Goal: Task Accomplishment & Management: Manage account settings

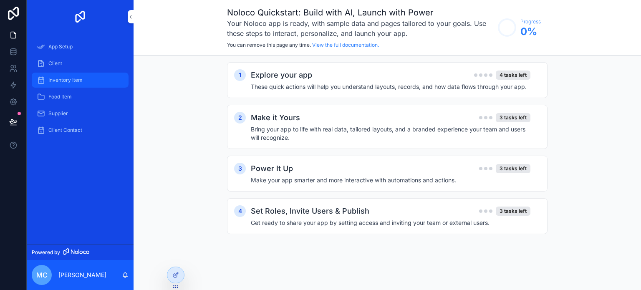
click at [67, 82] on span "Inventory Item" at bounding box center [65, 80] width 34 height 7
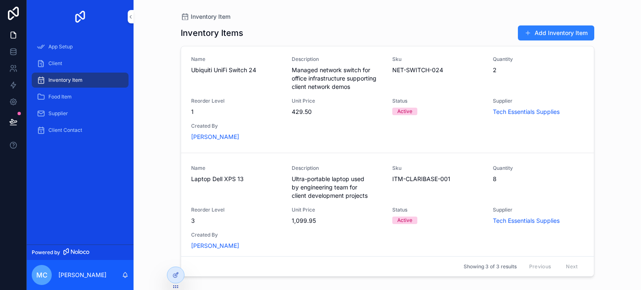
scroll to position [116, 0]
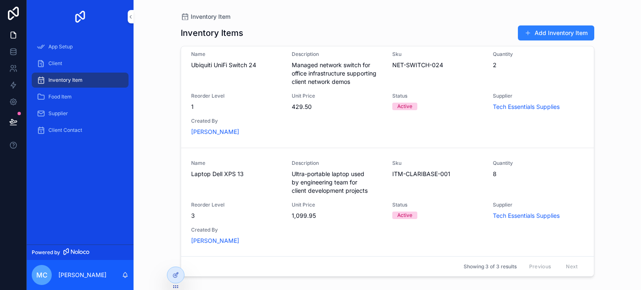
click at [352, 123] on div "Name Ubiquiti UniFi Switch 24 Description Managed network switch for office inf…" at bounding box center [387, 93] width 393 height 85
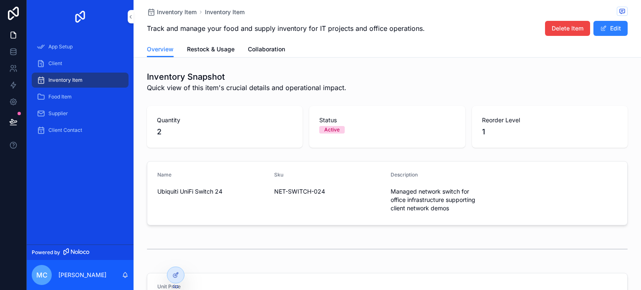
click at [67, 76] on div "Inventory Item" at bounding box center [80, 79] width 87 height 13
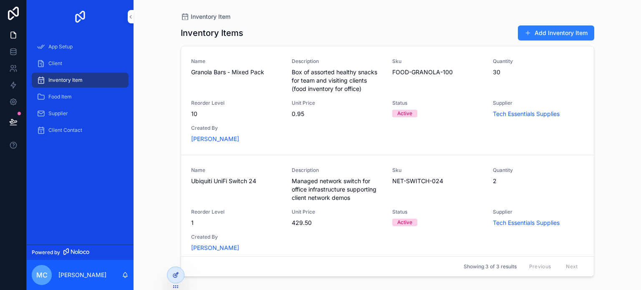
click at [173, 273] on icon at bounding box center [175, 275] width 7 height 7
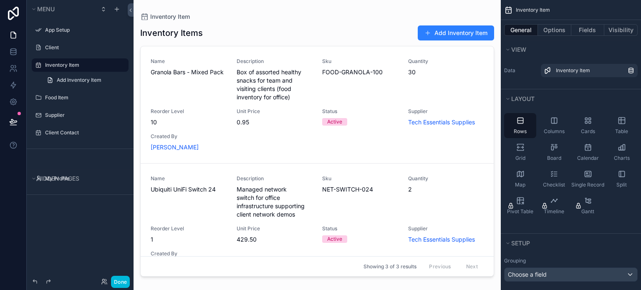
click at [434, 74] on div "scrollable content" at bounding box center [316, 140] width 367 height 280
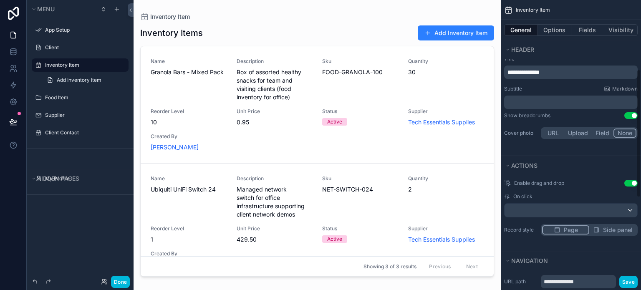
scroll to position [156, 0]
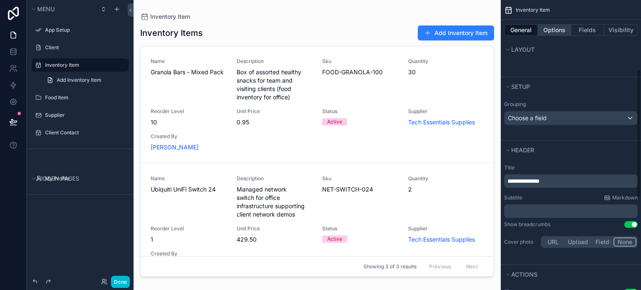
click at [549, 29] on button "Options" at bounding box center [554, 30] width 33 height 12
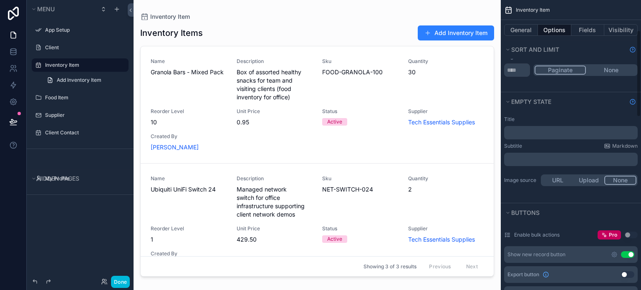
scroll to position [73, 0]
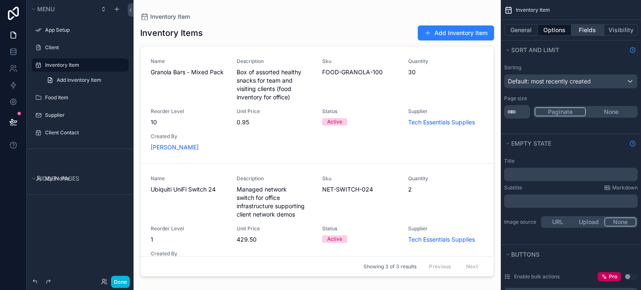
click at [588, 28] on button "Fields" at bounding box center [587, 30] width 33 height 12
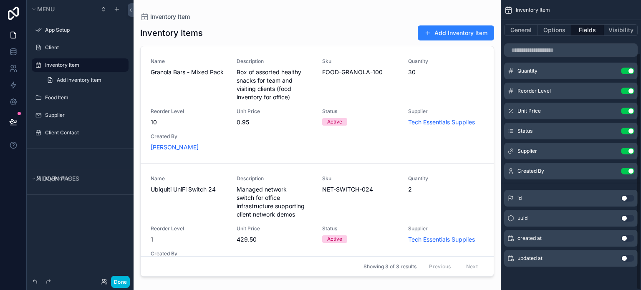
scroll to position [65, 0]
click at [0, 0] on icon "scrollable content" at bounding box center [0, 0] width 0 height 0
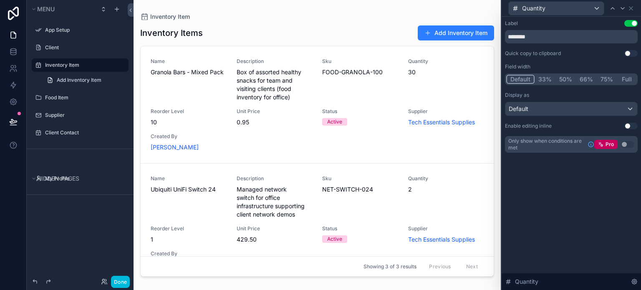
click at [336, 101] on div "Name Granola Bars - Mixed Pack Description Box of assorted healthy snacks for t…" at bounding box center [317, 104] width 333 height 93
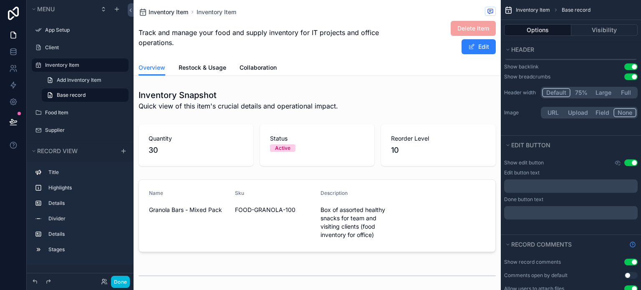
click at [171, 9] on span "Inventory Item" at bounding box center [169, 12] width 40 height 8
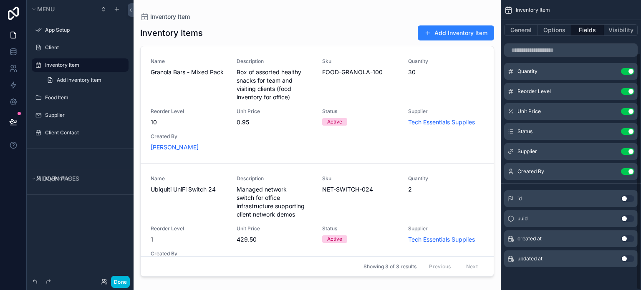
click at [512, 12] on div "Inventory Item" at bounding box center [571, 10] width 140 height 20
click at [341, 18] on div "Inventory Item" at bounding box center [317, 16] width 354 height 7
click at [573, 282] on div "Inventory Item General Options Fields Visibility Name Use setting Description U…" at bounding box center [571, 112] width 140 height 355
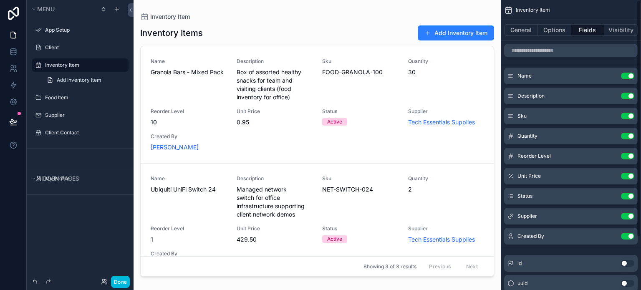
click at [509, 11] on icon "scrollable content" at bounding box center [508, 10] width 8 height 8
click at [453, 12] on div "Inventory Item Inventory Items Add Inventory Item Name Granola Bars - Mixed Pac…" at bounding box center [316, 140] width 367 height 280
click at [67, 81] on span "Add Inventory Item" at bounding box center [79, 80] width 45 height 7
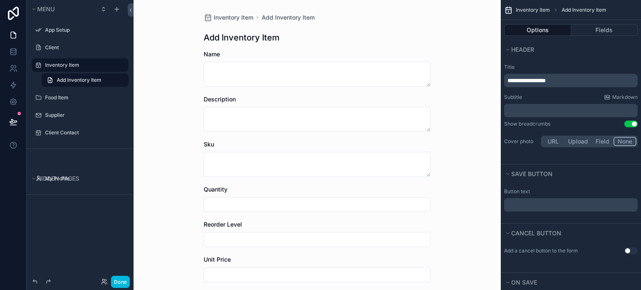
drag, startPoint x: 65, startPoint y: 65, endPoint x: 85, endPoint y: 57, distance: 21.3
click at [65, 65] on label "Inventory Item" at bounding box center [84, 65] width 78 height 7
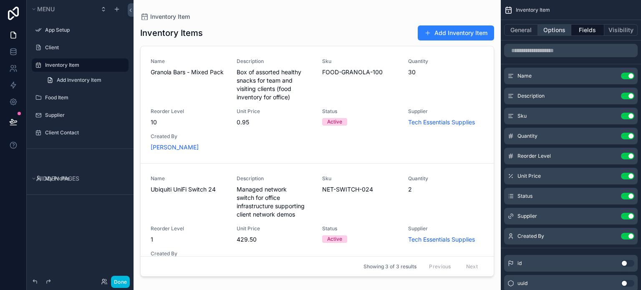
click at [547, 32] on button "Options" at bounding box center [554, 30] width 33 height 12
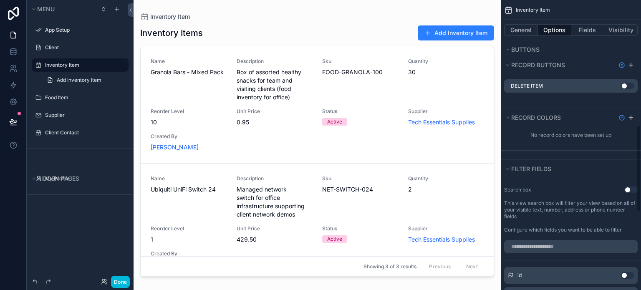
scroll to position [417, 0]
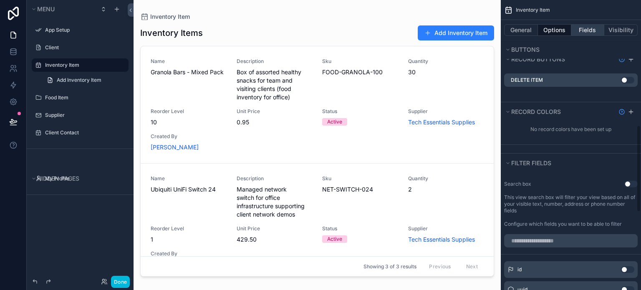
click at [587, 29] on button "Fields" at bounding box center [587, 30] width 33 height 12
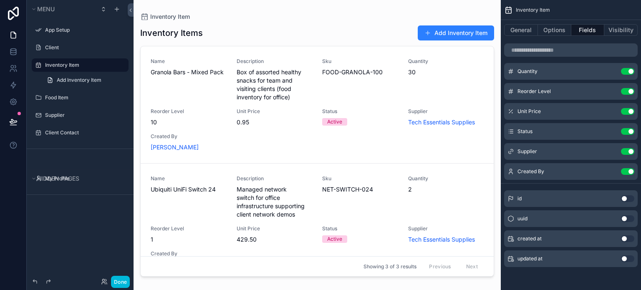
click at [627, 92] on button "Use setting" at bounding box center [627, 91] width 13 height 7
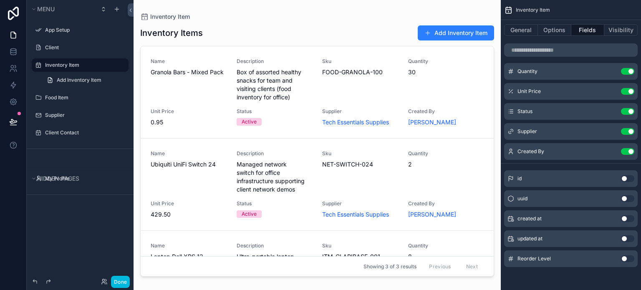
click at [627, 92] on button "Use setting" at bounding box center [627, 91] width 13 height 7
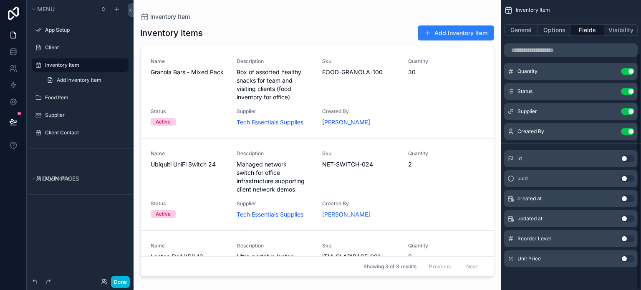
click at [627, 92] on button "Use setting" at bounding box center [627, 91] width 13 height 7
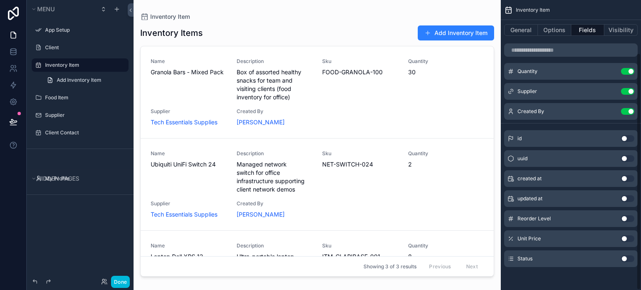
click at [627, 92] on button "Use setting" at bounding box center [627, 91] width 13 height 7
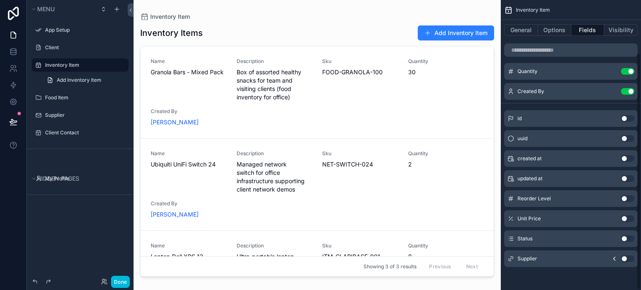
click at [627, 92] on button "Use setting" at bounding box center [627, 91] width 13 height 7
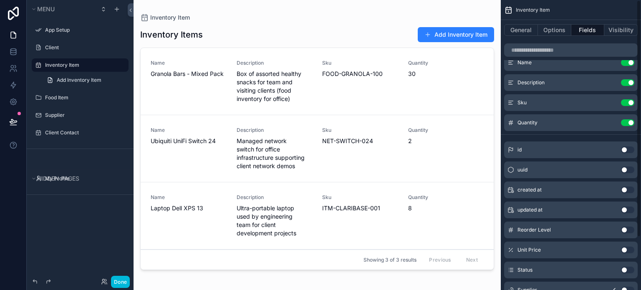
scroll to position [0, 0]
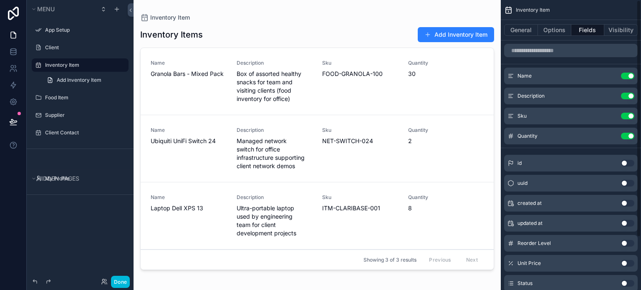
click at [630, 96] on button "Use setting" at bounding box center [627, 96] width 13 height 7
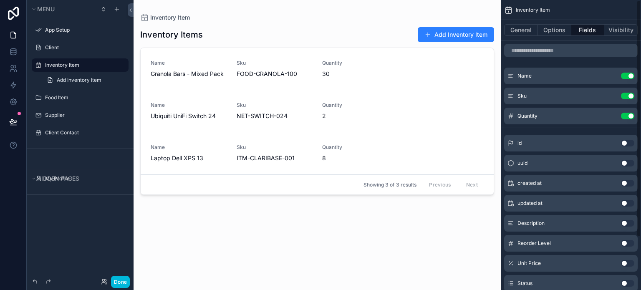
click at [0, 0] on icon "scrollable content" at bounding box center [0, 0] width 0 height 0
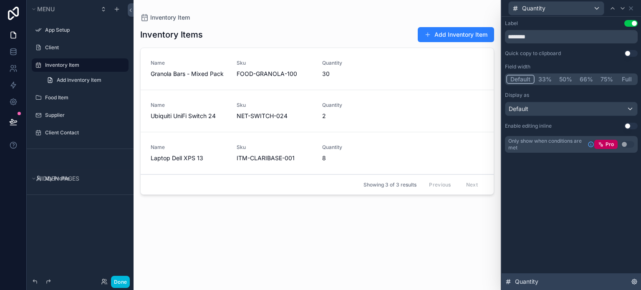
click at [635, 282] on icon at bounding box center [634, 281] width 7 height 7
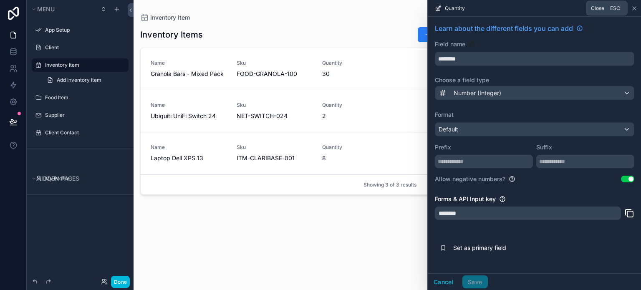
click at [634, 9] on icon at bounding box center [634, 8] width 7 height 7
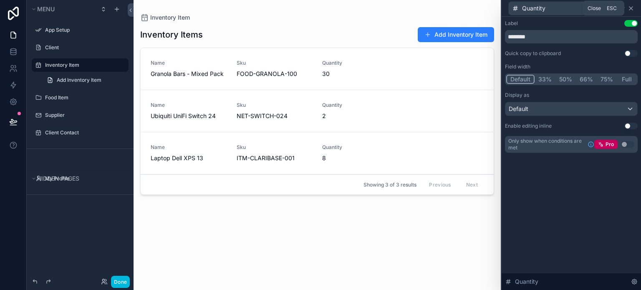
click at [632, 9] on icon at bounding box center [630, 8] width 7 height 7
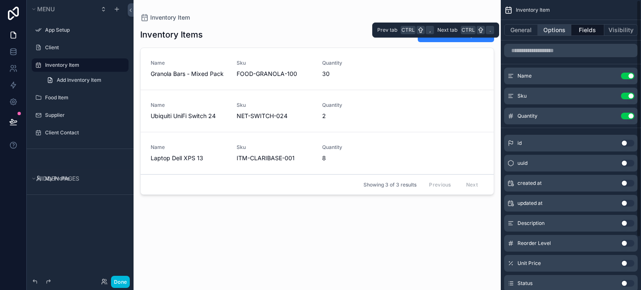
click at [555, 28] on button "Options" at bounding box center [554, 30] width 33 height 12
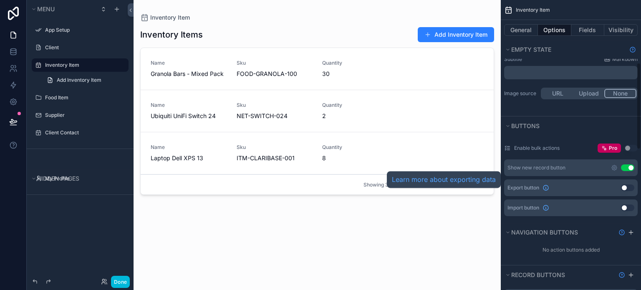
scroll to position [209, 0]
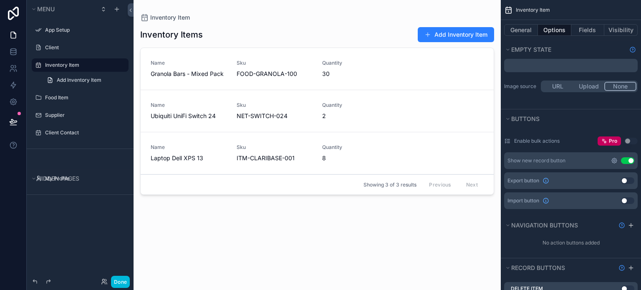
click at [612, 159] on icon "scrollable content" at bounding box center [614, 160] width 7 height 7
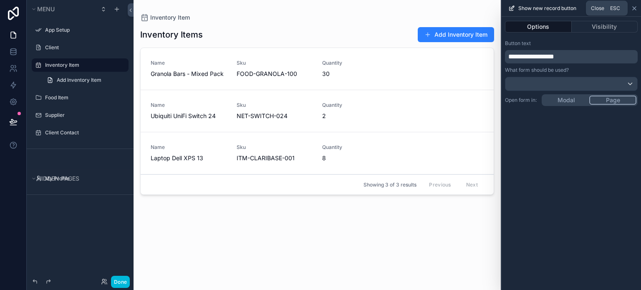
click at [634, 8] on icon at bounding box center [633, 8] width 3 height 3
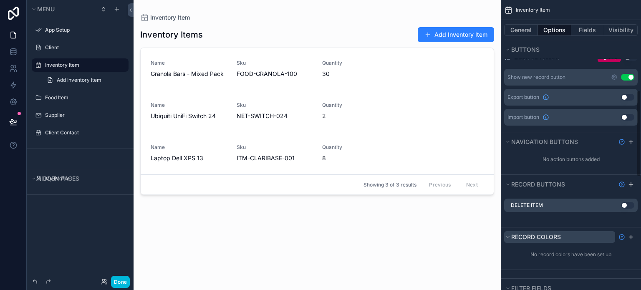
scroll to position [334, 0]
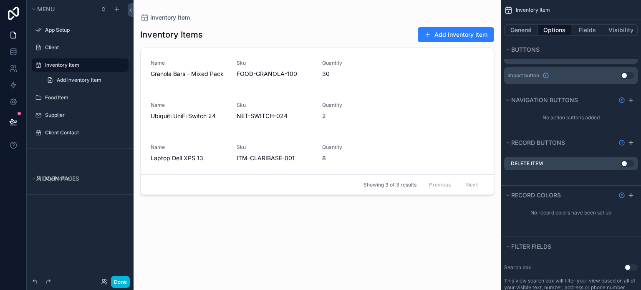
click at [623, 162] on button "Use setting" at bounding box center [627, 163] width 13 height 7
click at [625, 161] on button "Use setting" at bounding box center [627, 163] width 13 height 7
click at [631, 140] on icon "scrollable content" at bounding box center [630, 142] width 7 height 7
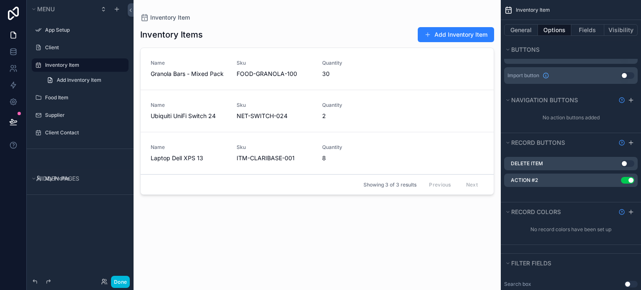
click at [0, 0] on icon "scrollable content" at bounding box center [0, 0] width 0 height 0
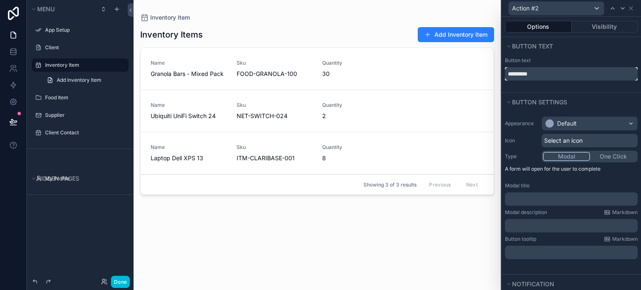
click at [537, 72] on input "*********" at bounding box center [571, 73] width 133 height 13
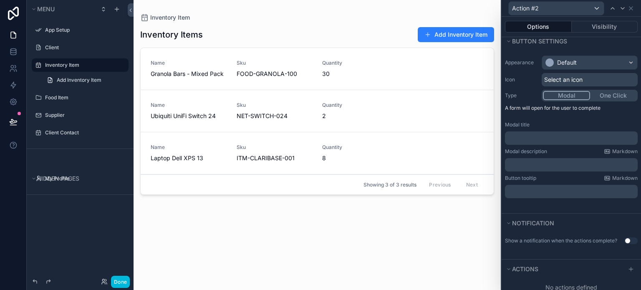
scroll to position [80, 0]
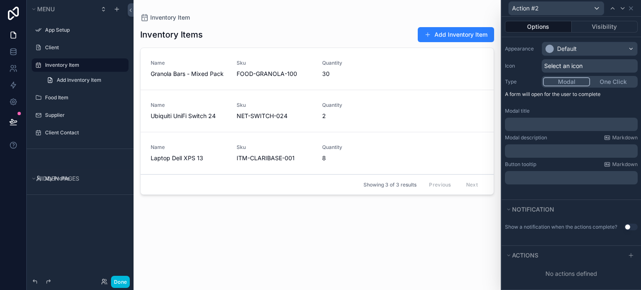
click at [564, 257] on button "Actions" at bounding box center [564, 255] width 118 height 12
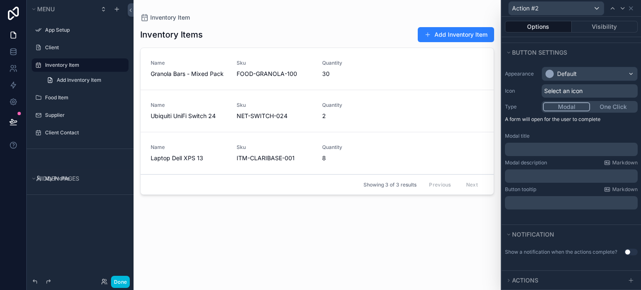
scroll to position [55, 0]
click at [626, 277] on div at bounding box center [631, 280] width 10 height 10
click at [629, 280] on icon at bounding box center [631, 280] width 4 height 0
click at [512, 281] on span "Actions" at bounding box center [525, 280] width 26 height 7
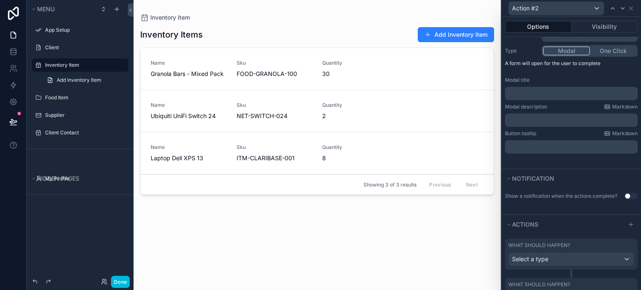
scroll to position [163, 0]
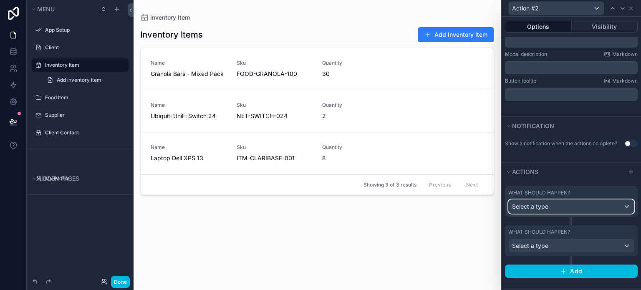
click at [580, 204] on div "Select a type" at bounding box center [571, 206] width 125 height 13
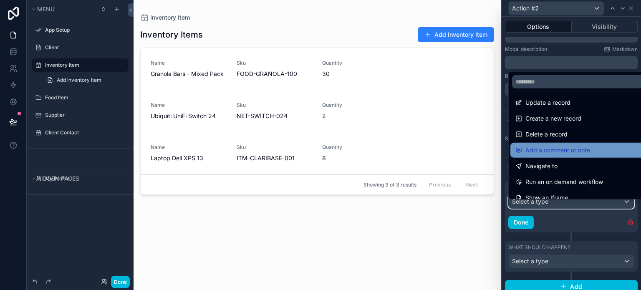
scroll to position [0, 0]
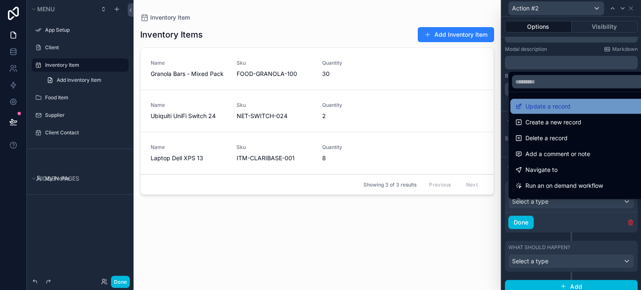
click at [543, 111] on div "Update a record" at bounding box center [577, 106] width 135 height 15
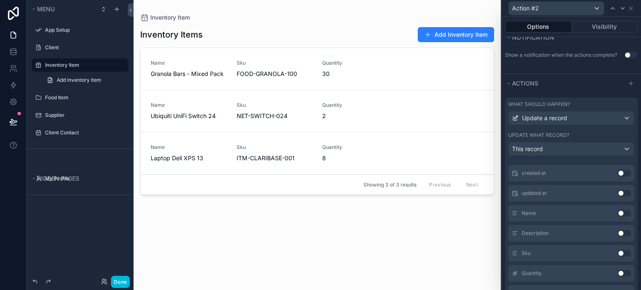
scroll to position [125, 0]
click at [617, 235] on button "Use setting" at bounding box center [623, 231] width 13 height 7
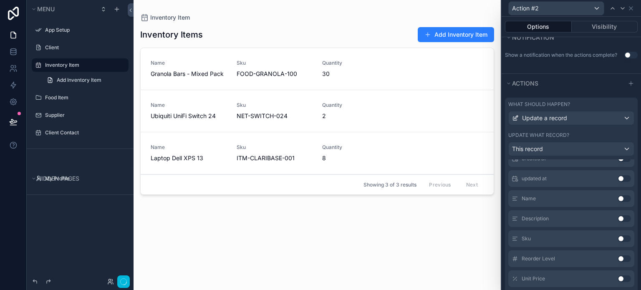
scroll to position [152, 0]
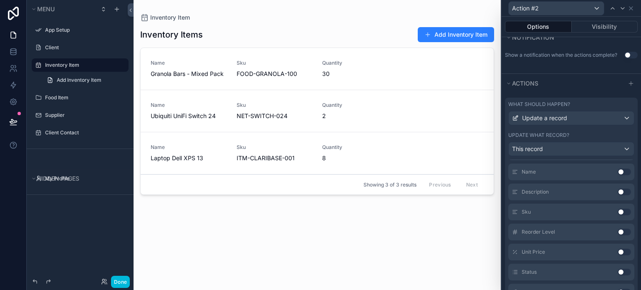
click at [0, 0] on span "Action #2" at bounding box center [0, 0] width 0 height 0
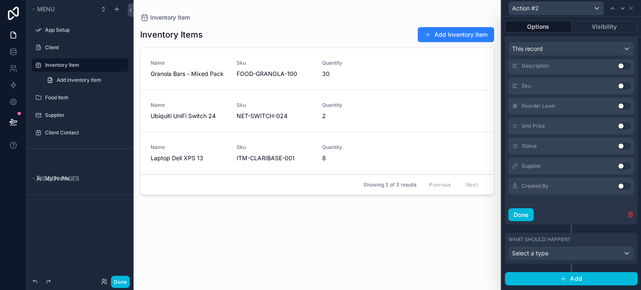
scroll to position [359, 0]
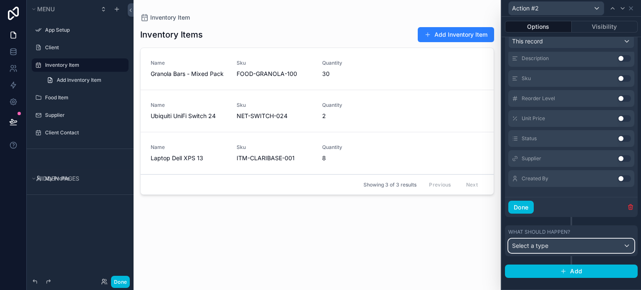
click at [583, 242] on div "Select a type" at bounding box center [571, 245] width 125 height 13
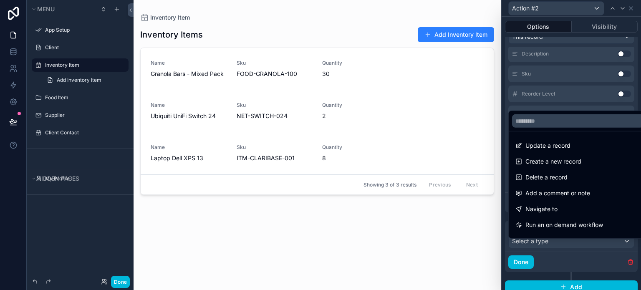
click at [624, 271] on div at bounding box center [570, 145] width 139 height 290
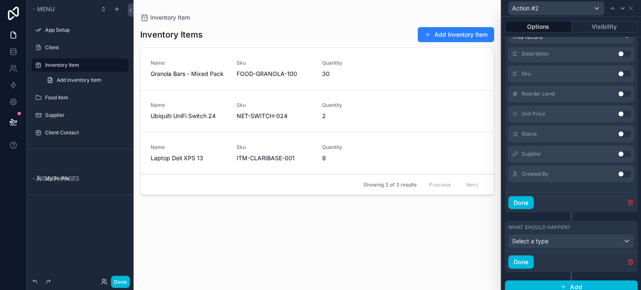
click at [627, 265] on icon "button" at bounding box center [630, 262] width 7 height 7
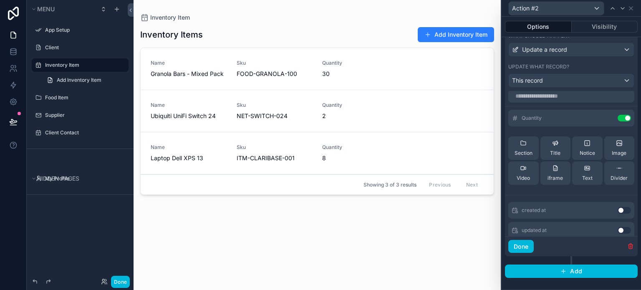
scroll to position [0, 0]
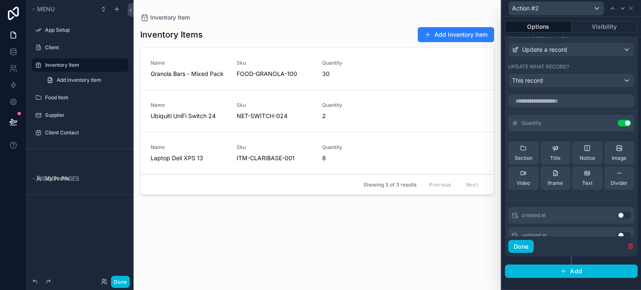
click at [0, 0] on icon at bounding box center [0, 0] width 0 height 0
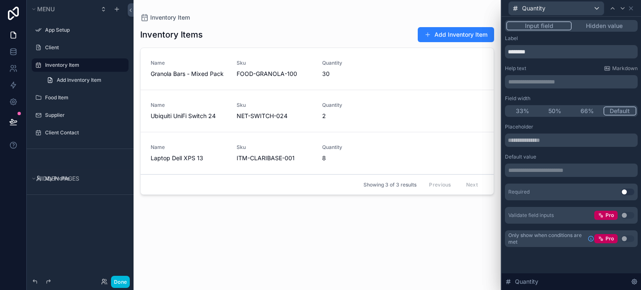
click at [523, 168] on p "**********" at bounding box center [572, 170] width 128 height 8
click at [592, 191] on div "Required Use setting" at bounding box center [571, 192] width 133 height 17
click at [633, 10] on icon at bounding box center [630, 8] width 7 height 7
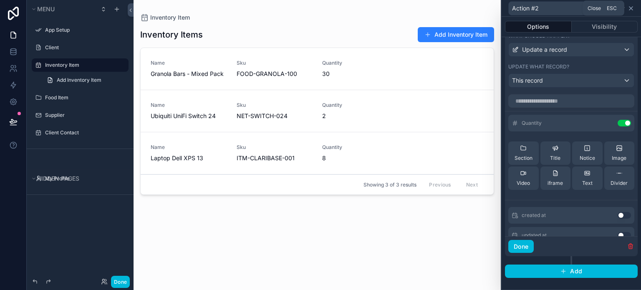
click at [628, 8] on icon at bounding box center [630, 8] width 7 height 7
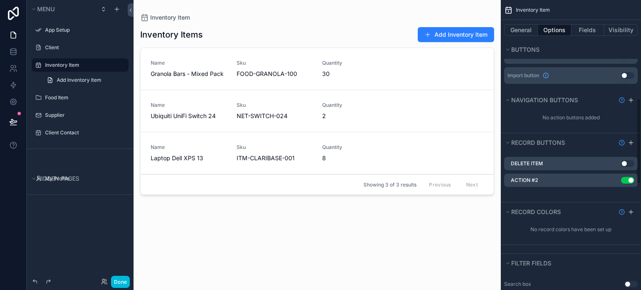
click at [432, 9] on div "Inventory Item Inventory Items Add Inventory Item Name Granola Bars - Mixed Pac…" at bounding box center [316, 140] width 367 height 280
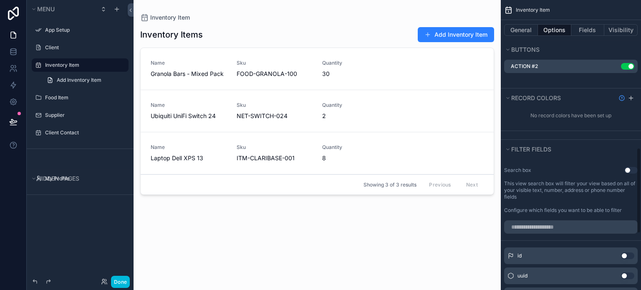
scroll to position [501, 0]
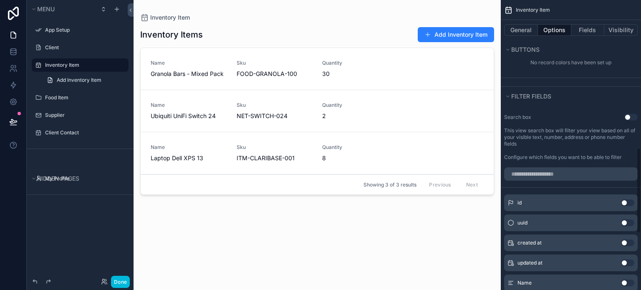
click at [332, 261] on div "Inventory Items Add Inventory Item Name Granola Bars - Mixed Pack Sku FOOD-GRAN…" at bounding box center [317, 151] width 354 height 258
click at [123, 281] on button "Done" at bounding box center [120, 282] width 19 height 12
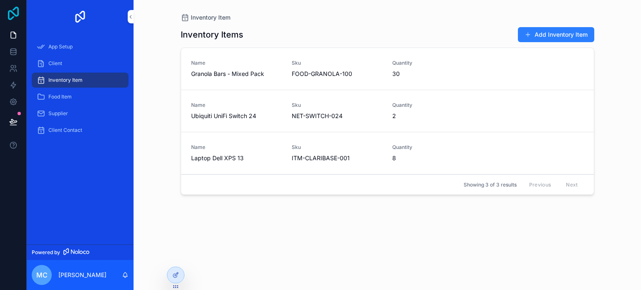
click at [9, 12] on icon at bounding box center [13, 13] width 11 height 13
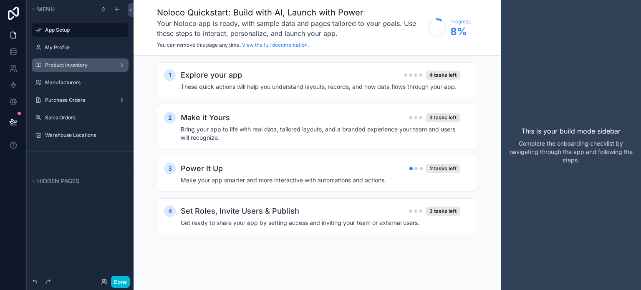
click at [67, 68] on div "Product Inventory" at bounding box center [80, 65] width 70 height 7
click at [91, 64] on label "Product Inventory" at bounding box center [78, 65] width 67 height 7
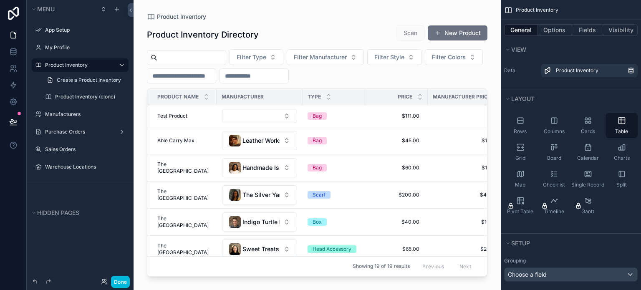
click at [270, 122] on div "scrollable content" at bounding box center [316, 140] width 367 height 280
click at [267, 115] on button "Select Button" at bounding box center [259, 116] width 75 height 14
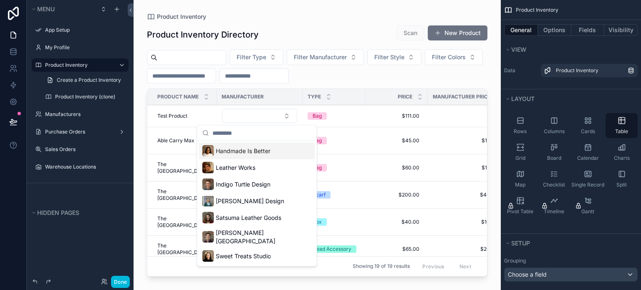
click at [251, 150] on span "Handmade Is Better" at bounding box center [243, 151] width 55 height 8
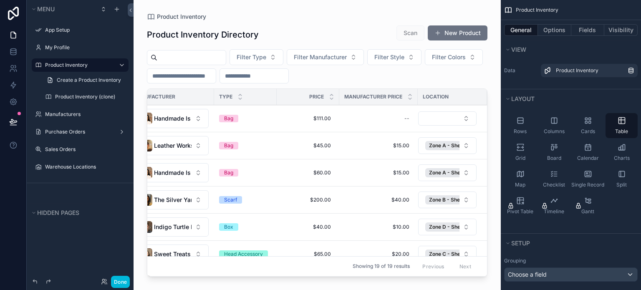
scroll to position [0, 92]
click at [428, 116] on button "Select Button" at bounding box center [447, 118] width 58 height 14
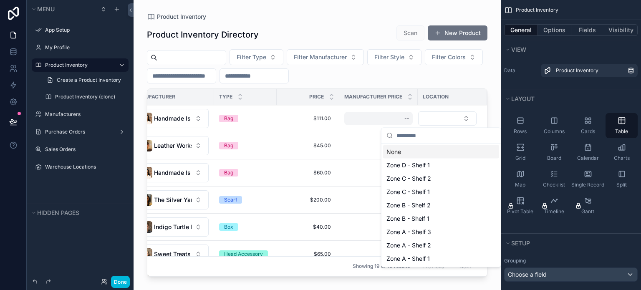
click at [362, 118] on div "--" at bounding box center [378, 118] width 68 height 13
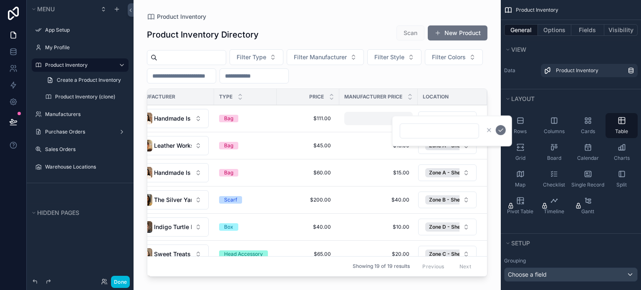
click at [377, 116] on div "--" at bounding box center [378, 118] width 68 height 13
click at [453, 116] on div "scrollable content" at bounding box center [452, 131] width 120 height 31
drag, startPoint x: 458, startPoint y: 128, endPoint x: 464, endPoint y: 128, distance: 5.9
click at [457, 128] on input "scrollable content" at bounding box center [439, 131] width 78 height 12
click at [504, 130] on button "scrollable content" at bounding box center [501, 130] width 10 height 10
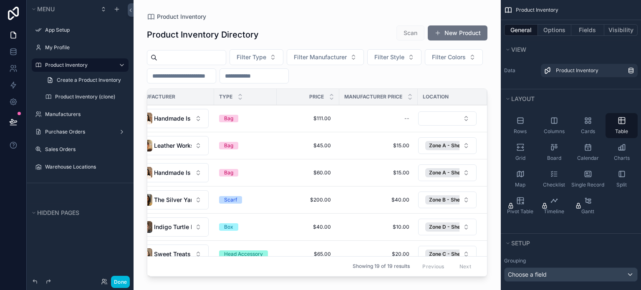
click at [482, 82] on div "Filter Type Filter Manufacturer Filter Style Filter Colors" at bounding box center [317, 66] width 340 height 34
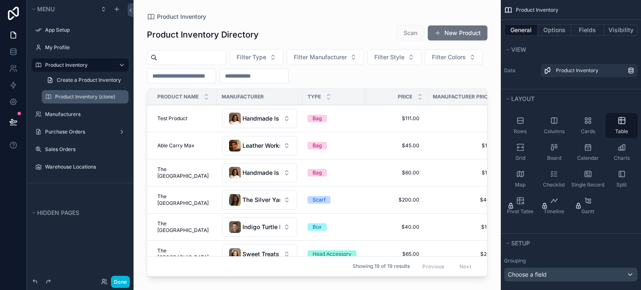
click at [66, 96] on label "Product Inventory (clone)" at bounding box center [89, 96] width 68 height 7
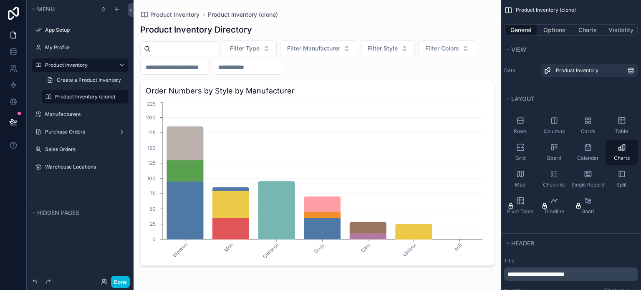
scroll to position [5, 0]
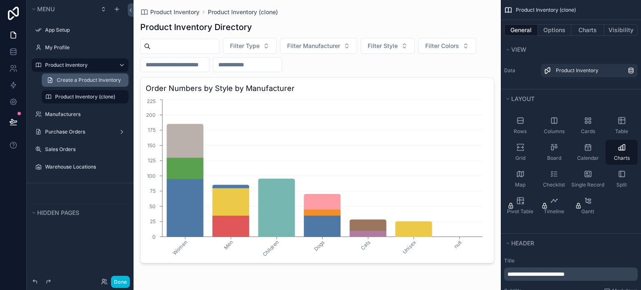
click at [83, 77] on span "Create a Product Inventory" at bounding box center [89, 80] width 64 height 7
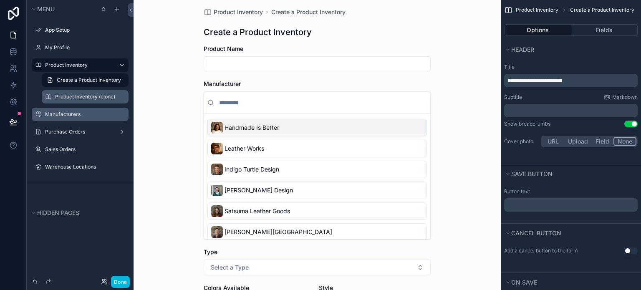
click at [54, 111] on div "Manufacturers" at bounding box center [86, 114] width 82 height 7
click at [53, 113] on label "Manufacturers" at bounding box center [84, 114] width 78 height 7
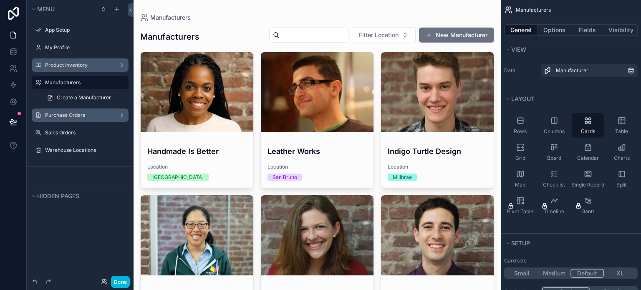
click at [59, 113] on label "Purchase Orders" at bounding box center [78, 115] width 67 height 7
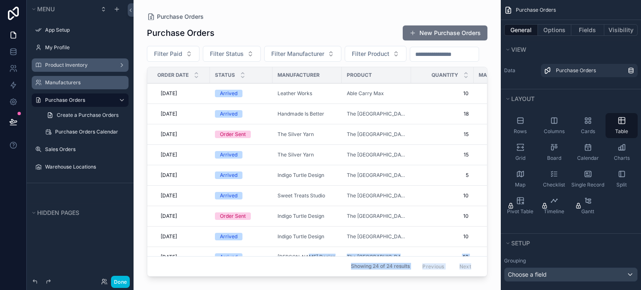
drag, startPoint x: 218, startPoint y: 273, endPoint x: 302, endPoint y: 280, distance: 84.6
click at [303, 280] on div "Purchase Orders Purchase Orders New Purchase Orders Filter Paid Filter Status F…" at bounding box center [316, 145] width 367 height 290
click at [447, 111] on div "scrollable content" at bounding box center [316, 140] width 367 height 280
click at [454, 97] on span "10" at bounding box center [442, 93] width 53 height 7
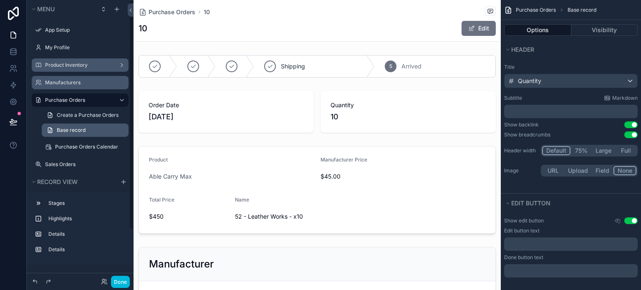
click at [60, 130] on span "Base record" at bounding box center [71, 130] width 29 height 7
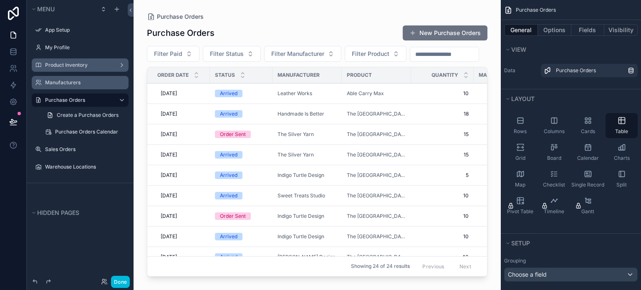
click at [65, 96] on div "Purchase Orders" at bounding box center [80, 100] width 70 height 10
click at [62, 62] on div "Product Inventory" at bounding box center [80, 65] width 70 height 7
click at [61, 65] on label "Product Inventory" at bounding box center [78, 65] width 67 height 7
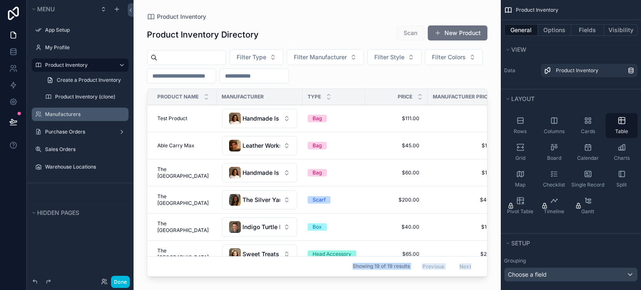
drag, startPoint x: 294, startPoint y: 274, endPoint x: 401, endPoint y: 284, distance: 107.8
click at [401, 284] on div "Product Inventory Product Inventory Directory Scan New Product Filter Type Filt…" at bounding box center [316, 145] width 367 height 290
click at [398, 96] on span "Price" at bounding box center [405, 96] width 15 height 7
click at [394, 118] on span "$111.00" at bounding box center [396, 118] width 46 height 7
click at [471, 130] on icon "scrollable content" at bounding box center [473, 129] width 4 height 3
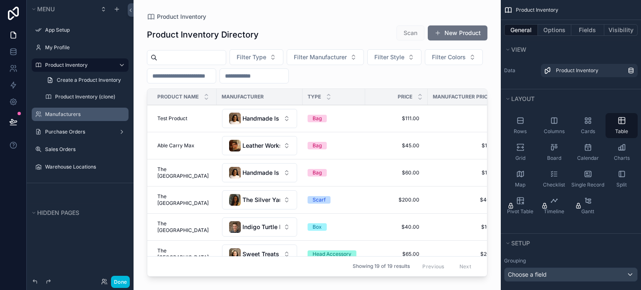
click at [451, 76] on div "Filter Type Filter Manufacturer Filter Style Filter Colors" at bounding box center [317, 66] width 340 height 34
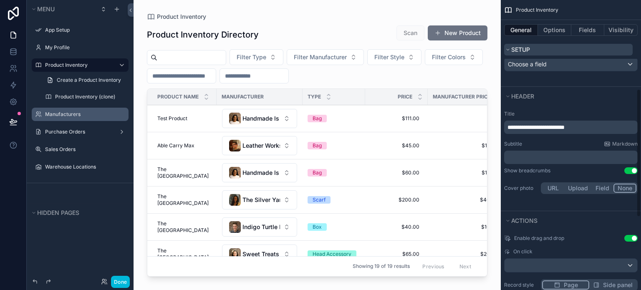
scroll to position [198, 0]
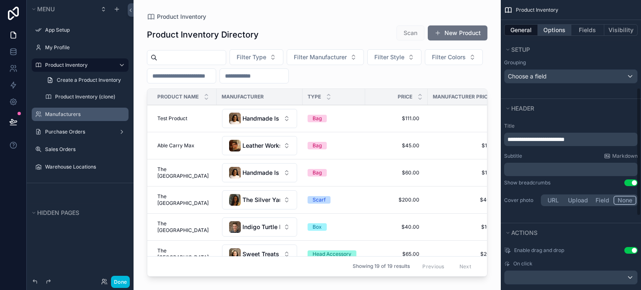
click at [554, 30] on button "Options" at bounding box center [554, 30] width 33 height 12
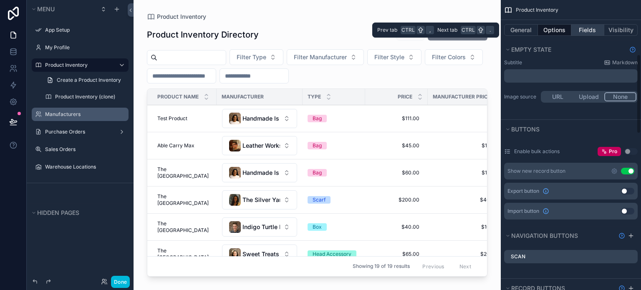
click at [581, 30] on button "Fields" at bounding box center [587, 30] width 33 height 12
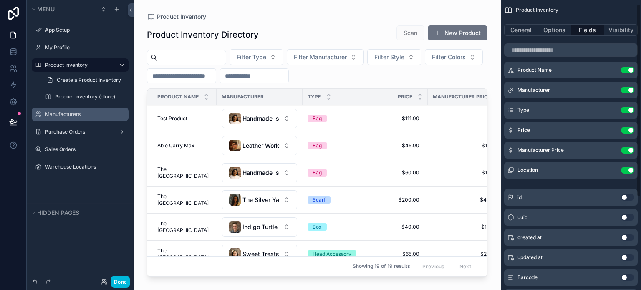
scroll to position [0, 0]
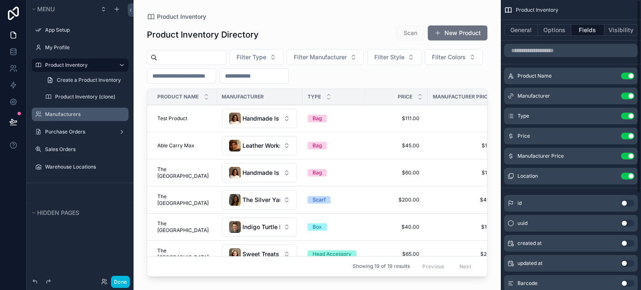
click at [0, 0] on icon "scrollable content" at bounding box center [0, 0] width 0 height 0
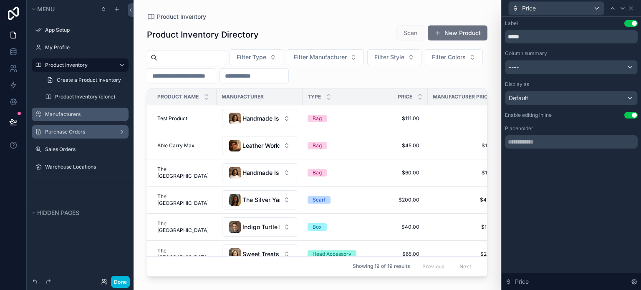
click at [63, 132] on label "Purchase Orders" at bounding box center [78, 131] width 67 height 7
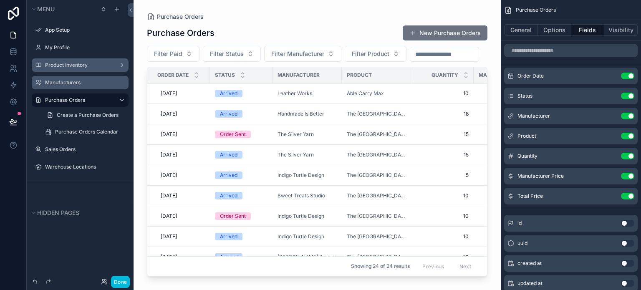
drag, startPoint x: 315, startPoint y: 274, endPoint x: 385, endPoint y: 271, distance: 69.3
click at [385, 271] on div "scrollable content" at bounding box center [316, 140] width 367 height 280
click at [0, 0] on icon "scrollable content" at bounding box center [0, 0] width 0 height 0
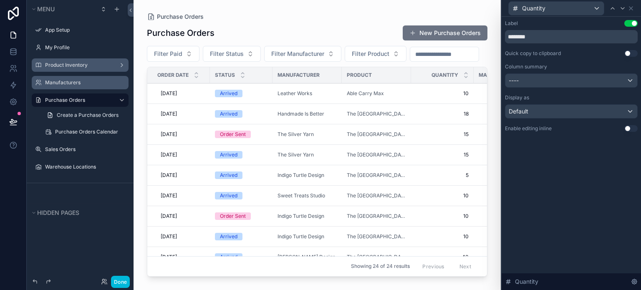
click at [632, 126] on button "Use setting" at bounding box center [630, 128] width 13 height 7
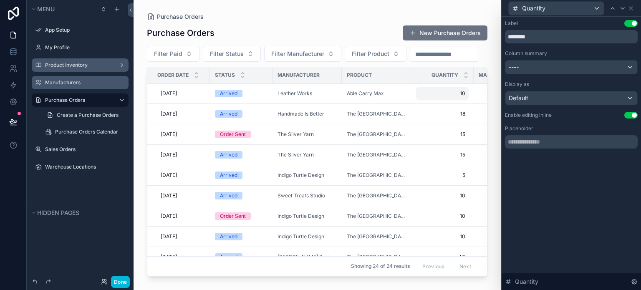
click at [425, 97] on span "10" at bounding box center [442, 93] width 46 height 7
click at [423, 100] on div "10 10" at bounding box center [442, 93] width 53 height 13
drag, startPoint x: 442, startPoint y: 56, endPoint x: 640, endPoint y: 12, distance: 203.1
click at [443, 56] on div "Filter Paid Filter Status Filter Manufacturer Filter Product" at bounding box center [317, 54] width 340 height 16
click at [632, 9] on icon at bounding box center [630, 8] width 7 height 7
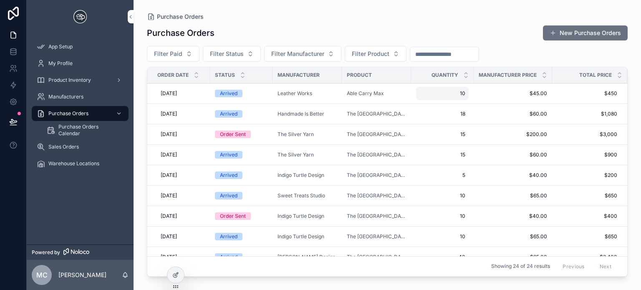
click at [444, 90] on span "10" at bounding box center [442, 93] width 46 height 7
click at [512, 106] on icon "scrollable content" at bounding box center [512, 104] width 7 height 7
click at [430, 113] on span "18" at bounding box center [442, 114] width 46 height 7
click at [518, 125] on div "**" at bounding box center [463, 125] width 120 height 31
click at [513, 126] on icon "scrollable content" at bounding box center [512, 124] width 7 height 7
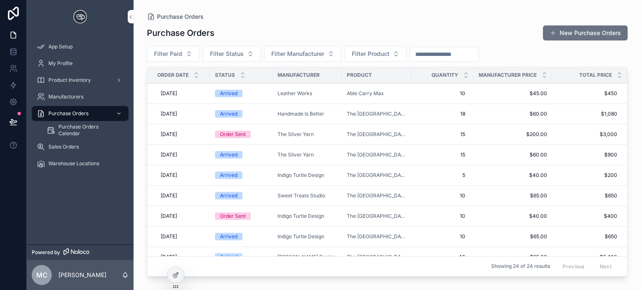
click at [421, 126] on td "15 15" at bounding box center [442, 134] width 63 height 20
click at [428, 137] on div "15 15" at bounding box center [442, 134] width 53 height 13
click at [516, 147] on button "scrollable content" at bounding box center [512, 145] width 10 height 10
click at [436, 156] on span "15" at bounding box center [442, 154] width 46 height 7
click at [507, 161] on button "scrollable content" at bounding box center [512, 166] width 10 height 10
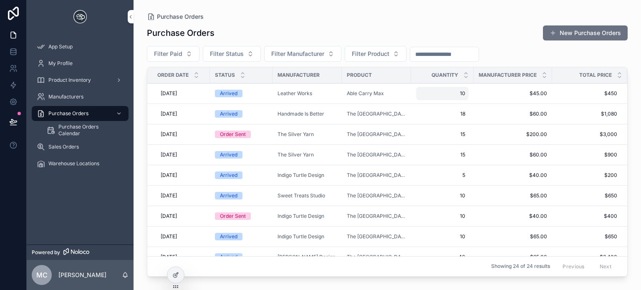
click at [445, 84] on td "10 10" at bounding box center [442, 93] width 63 height 20
click at [443, 96] on span "10" at bounding box center [442, 93] width 46 height 7
click at [360, 9] on div "Purchase Orders Purchase Orders New Purchase Orders Filter Paid Filter Status F…" at bounding box center [386, 140] width 507 height 280
click at [443, 93] on span "10" at bounding box center [442, 93] width 46 height 7
click at [488, 29] on div "Purchase Orders New Purchase Orders" at bounding box center [387, 33] width 481 height 16
